Goal: Transaction & Acquisition: Purchase product/service

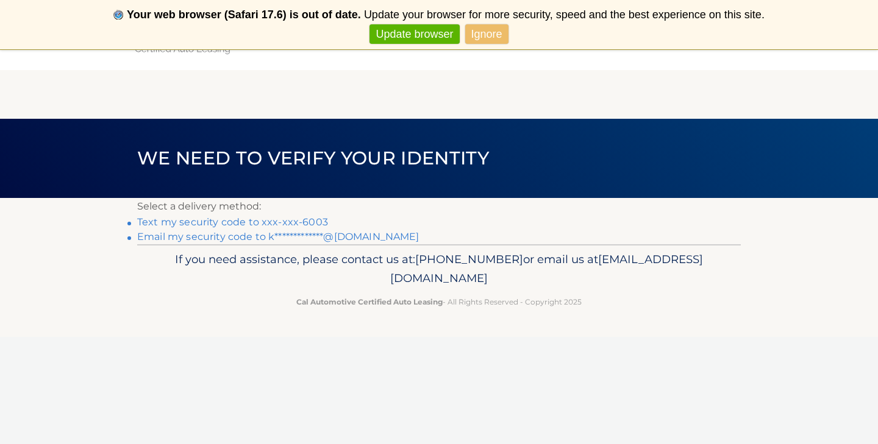
click at [435, 34] on link "Update browser" at bounding box center [414, 34] width 90 height 20
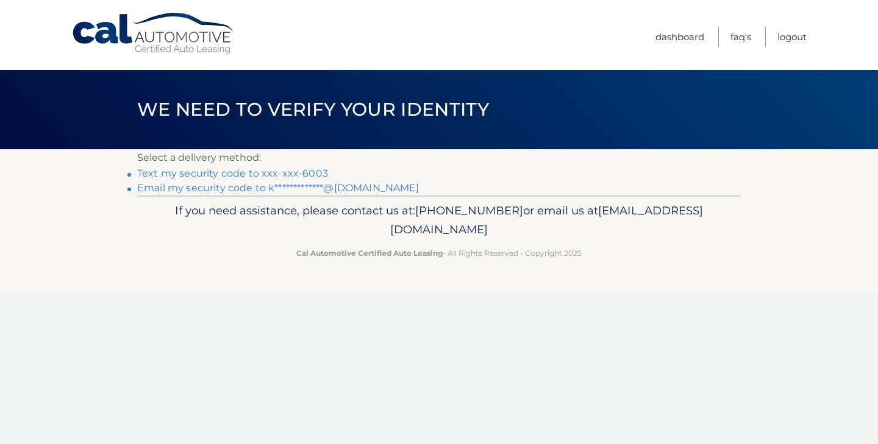
click at [282, 171] on link "Text my security code to xxx-xxx-6003" at bounding box center [232, 174] width 191 height 12
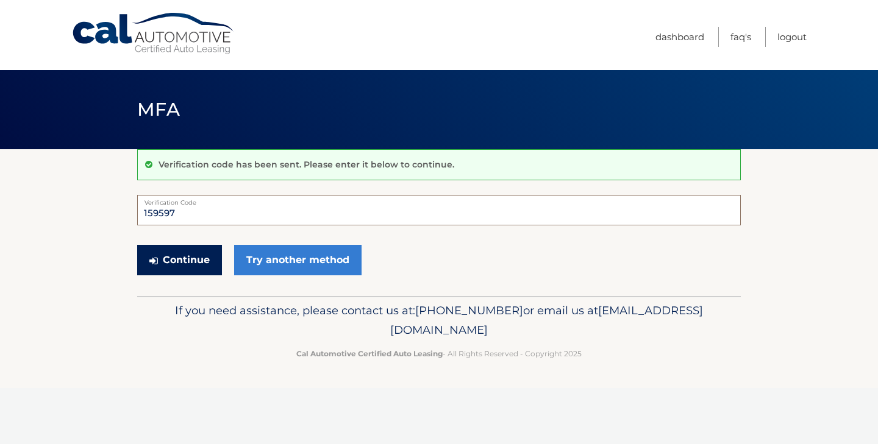
type input "159597"
click at [204, 256] on button "Continue" at bounding box center [179, 260] width 85 height 30
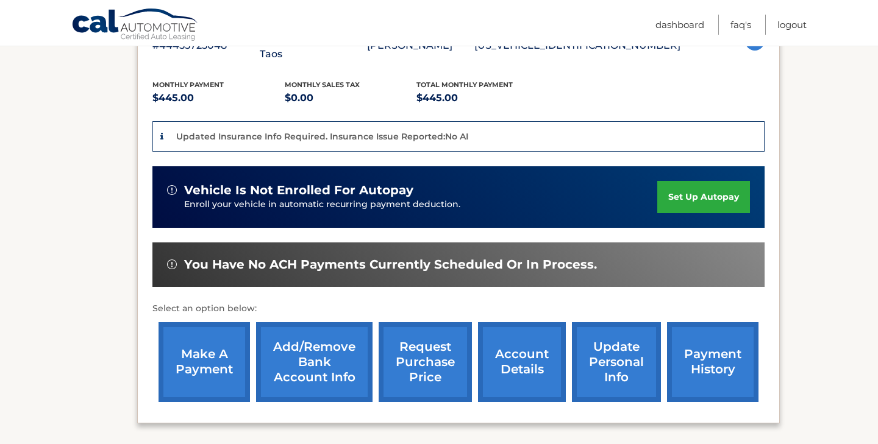
scroll to position [251, 0]
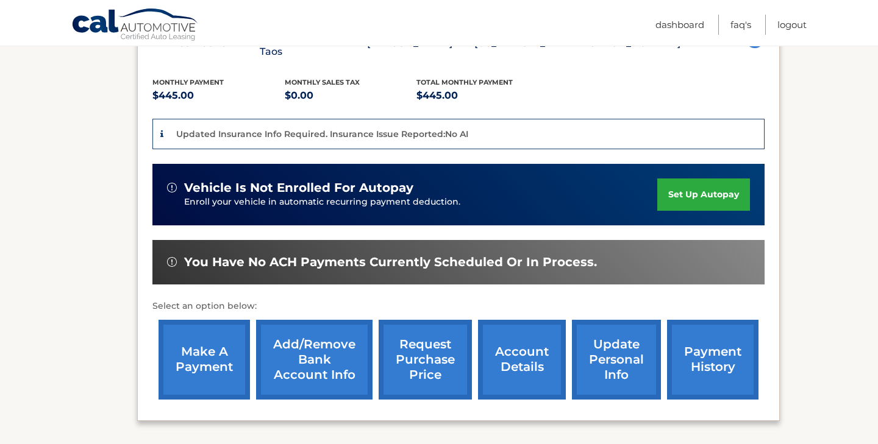
click at [196, 336] on link "make a payment" at bounding box center [203, 360] width 91 height 80
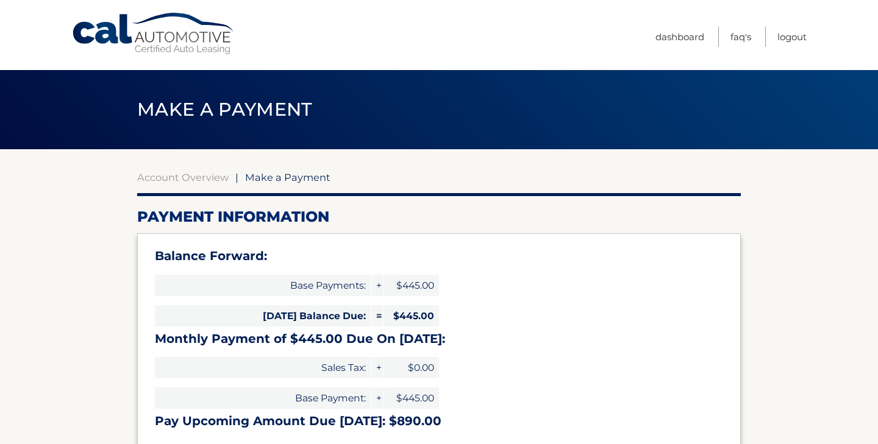
select select "MjVmNWYwMWYtNzNiNC00MTA5LTllNzctZTVjZTYzYjU3MjJk"
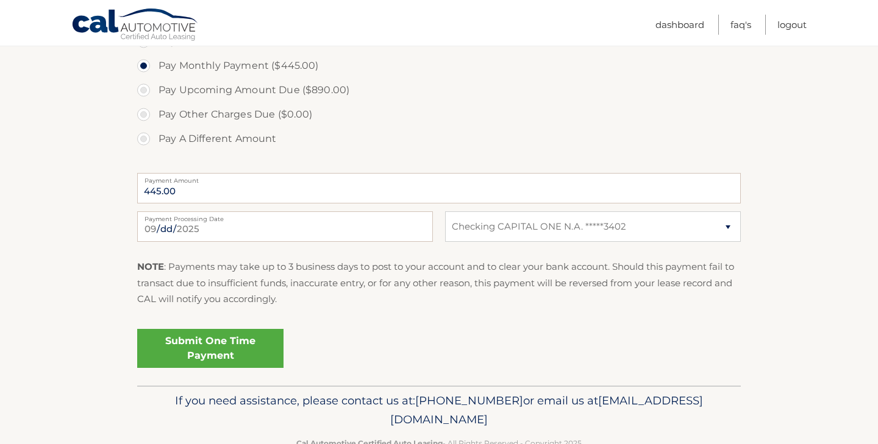
scroll to position [446, 0]
click at [226, 341] on link "Submit One Time Payment" at bounding box center [210, 347] width 146 height 39
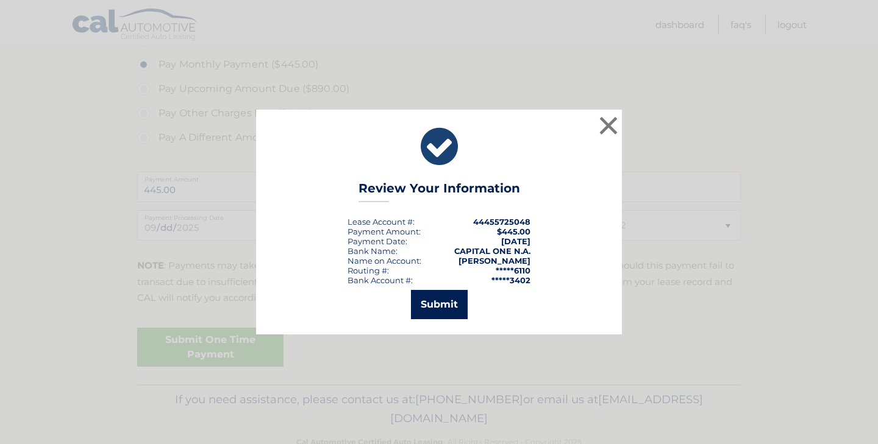
click at [438, 301] on button "Submit" at bounding box center [439, 304] width 57 height 29
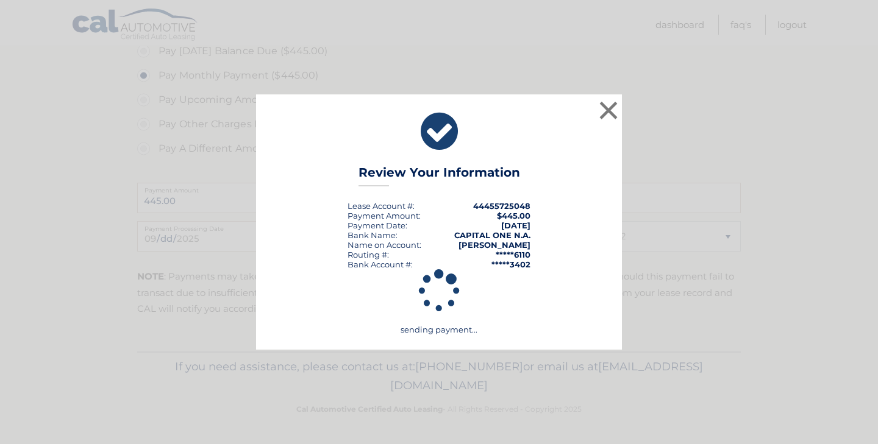
scroll to position [431, 0]
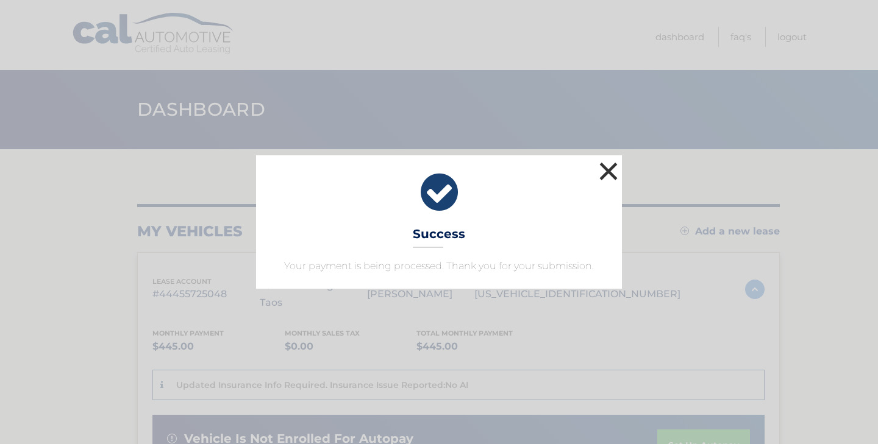
click at [607, 168] on button "×" at bounding box center [608, 171] width 24 height 24
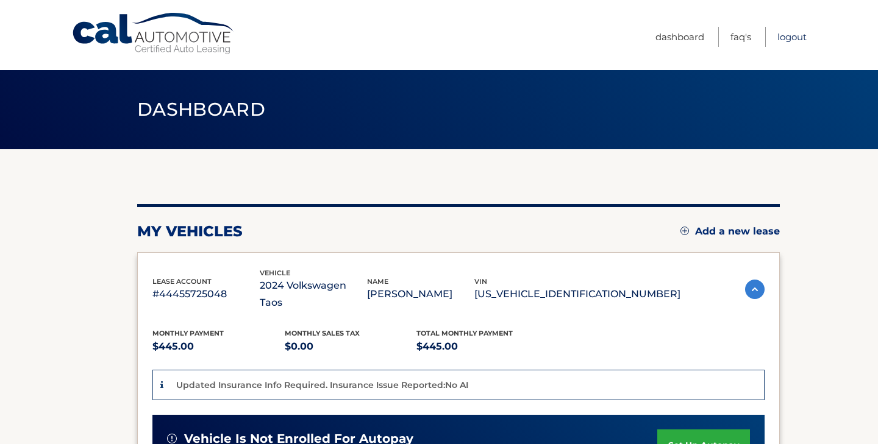
click at [803, 35] on link "Logout" at bounding box center [791, 37] width 29 height 20
